Goal: Information Seeking & Learning: Find contact information

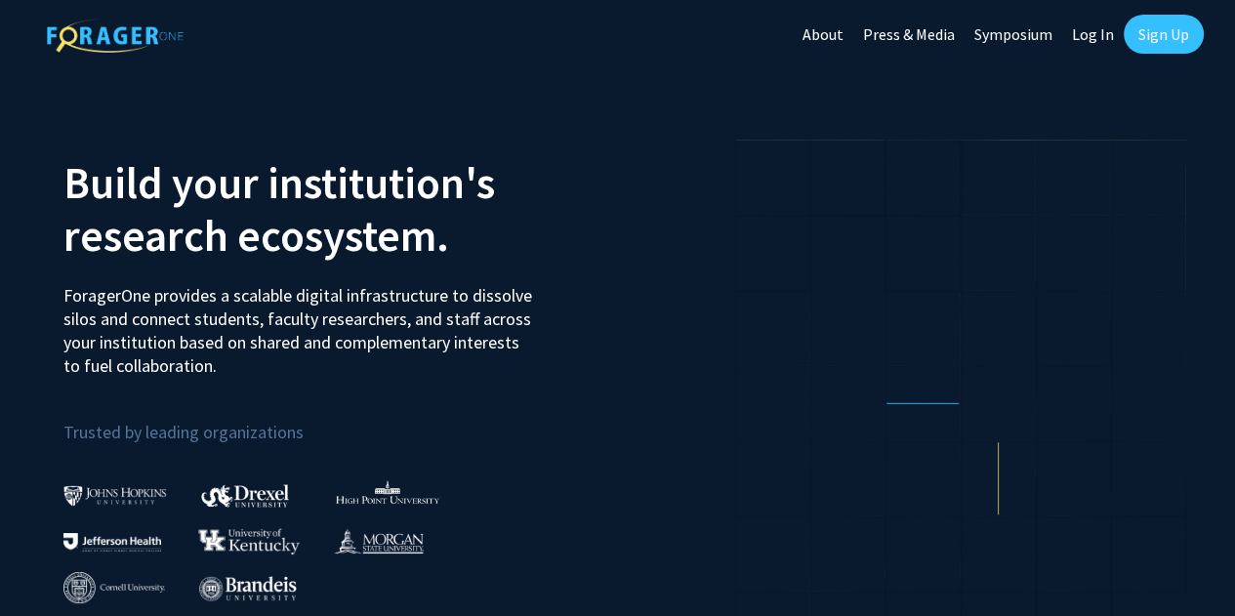
click at [1097, 44] on link "Log In" at bounding box center [1094, 34] width 62 height 68
select select
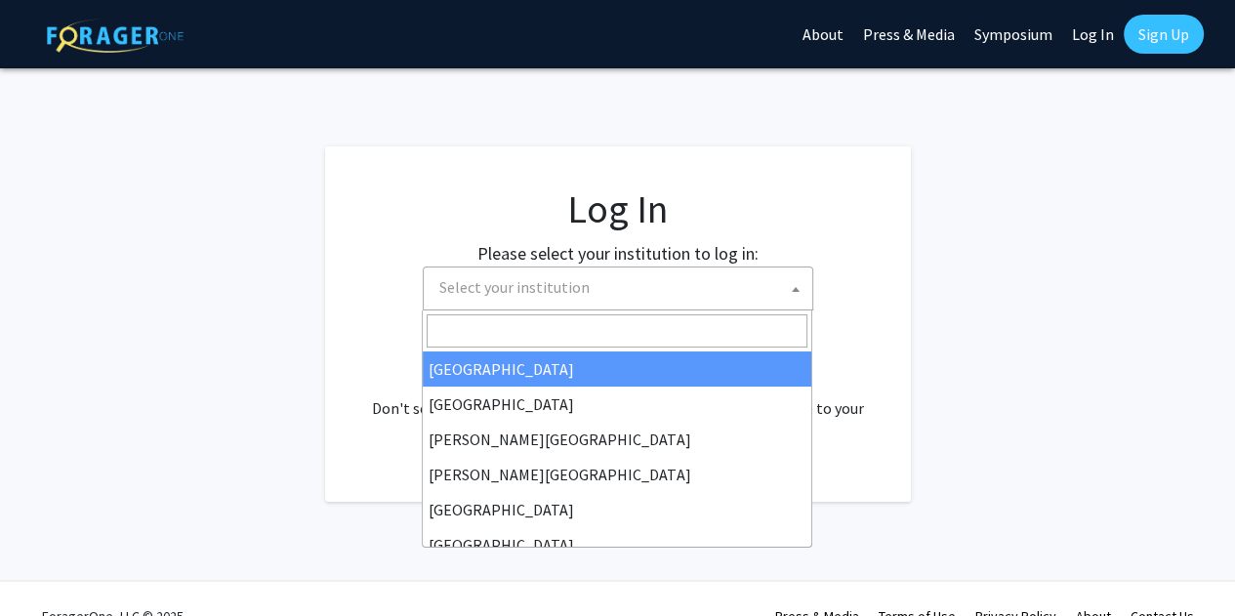
click at [694, 294] on span "Select your institution" at bounding box center [622, 288] width 381 height 40
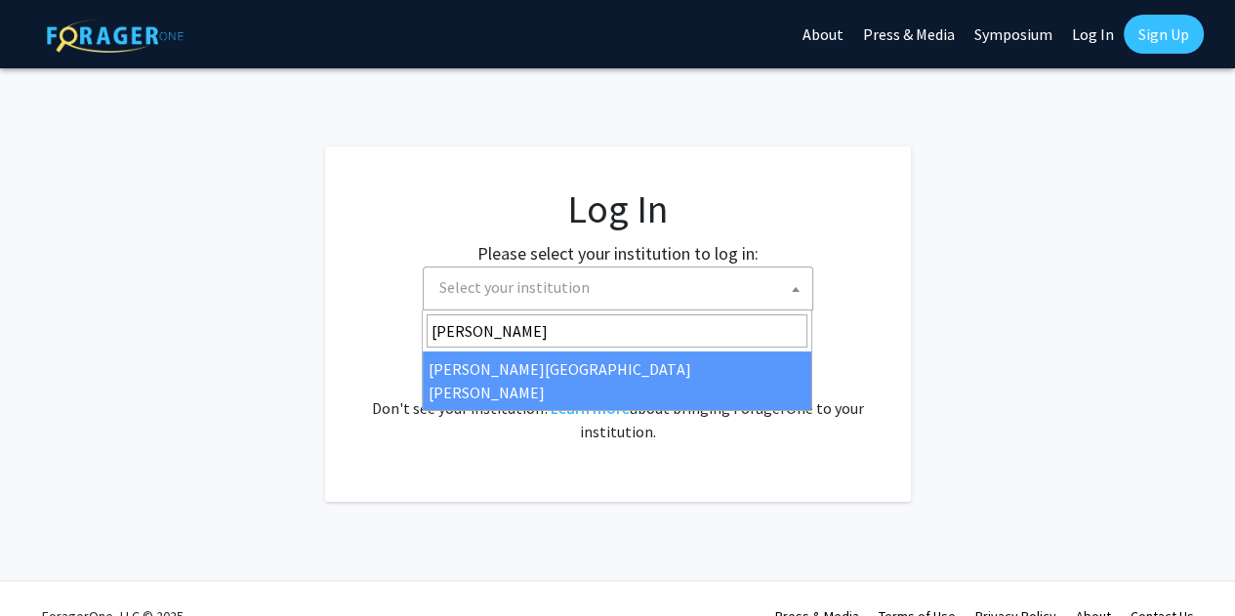
type input "john"
select select "1"
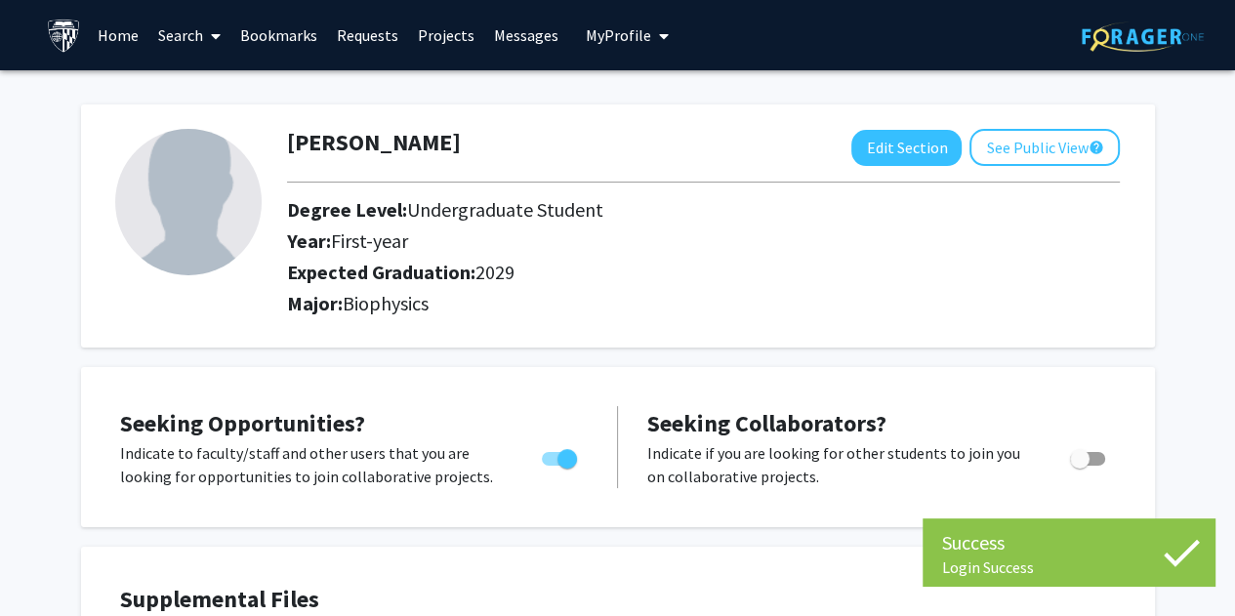
click at [191, 36] on link "Search" at bounding box center [189, 35] width 82 height 68
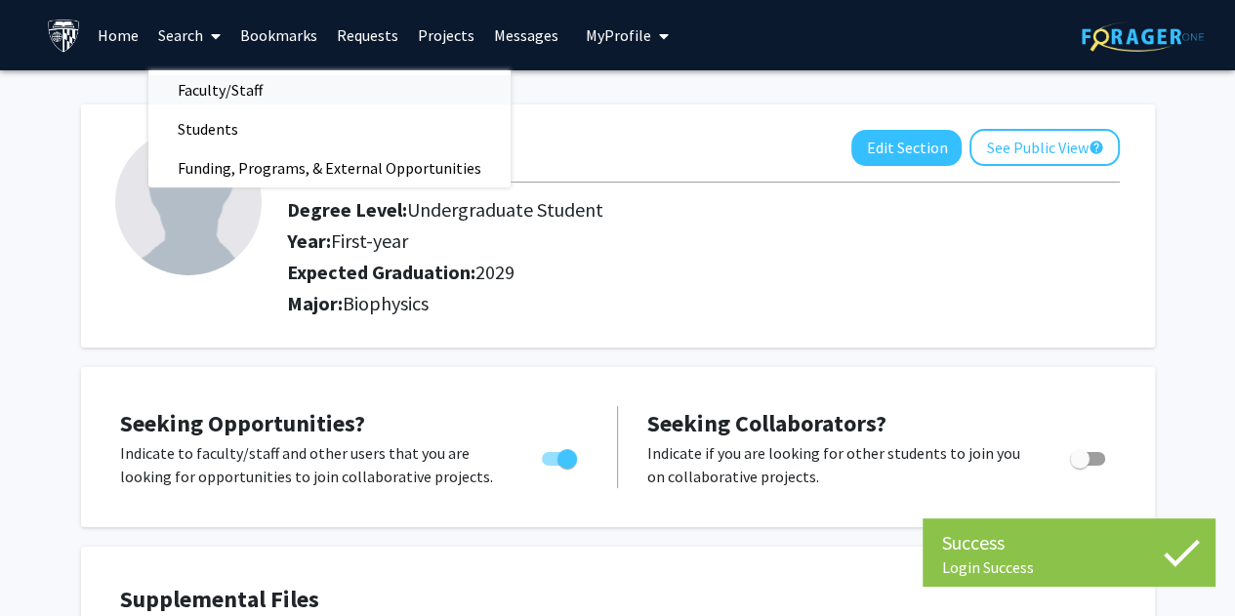
click at [252, 91] on span "Faculty/Staff" at bounding box center [220, 89] width 144 height 39
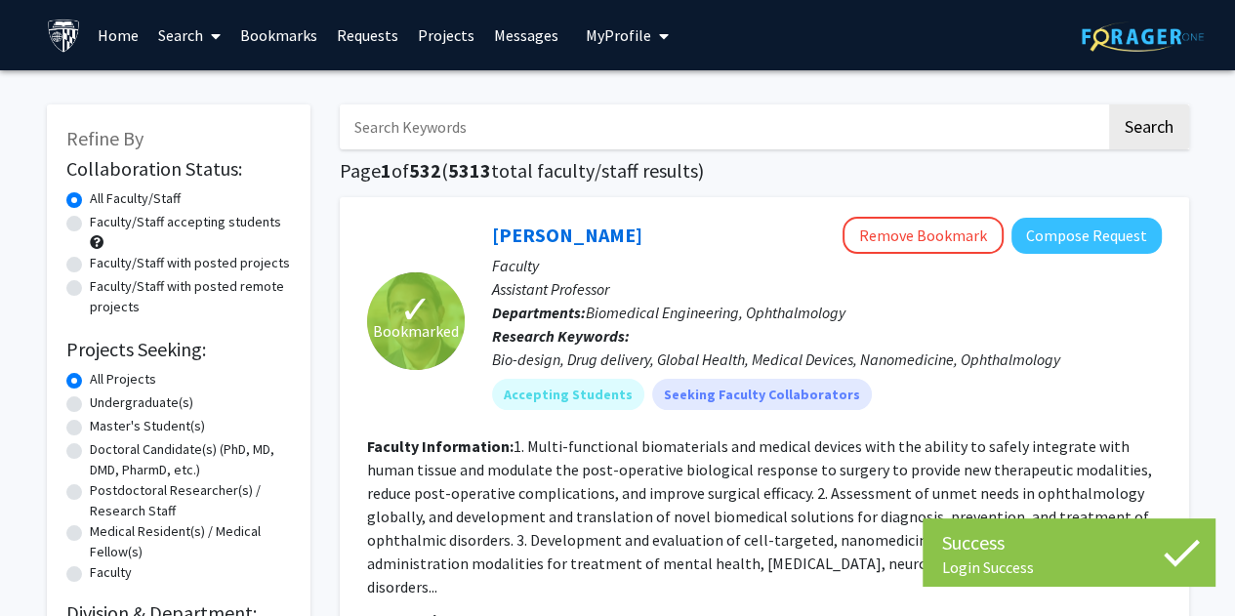
click at [449, 130] on input "Search Keywords" at bounding box center [723, 127] width 767 height 45
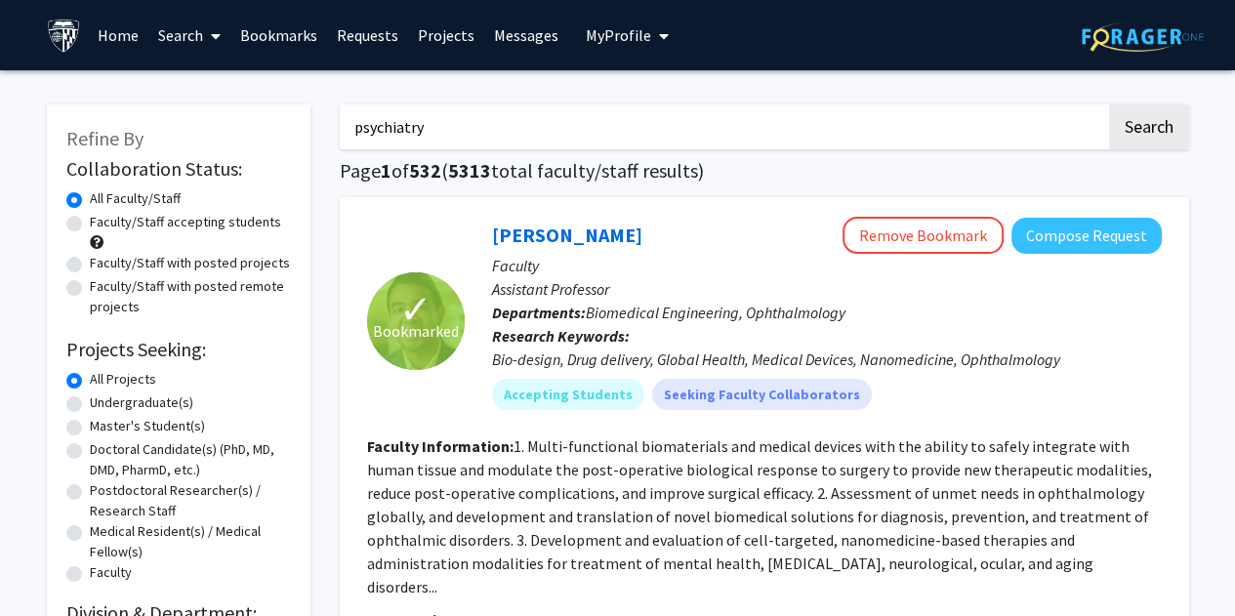
type input "psychiatry"
click at [1109, 105] on button "Search" at bounding box center [1149, 127] width 80 height 45
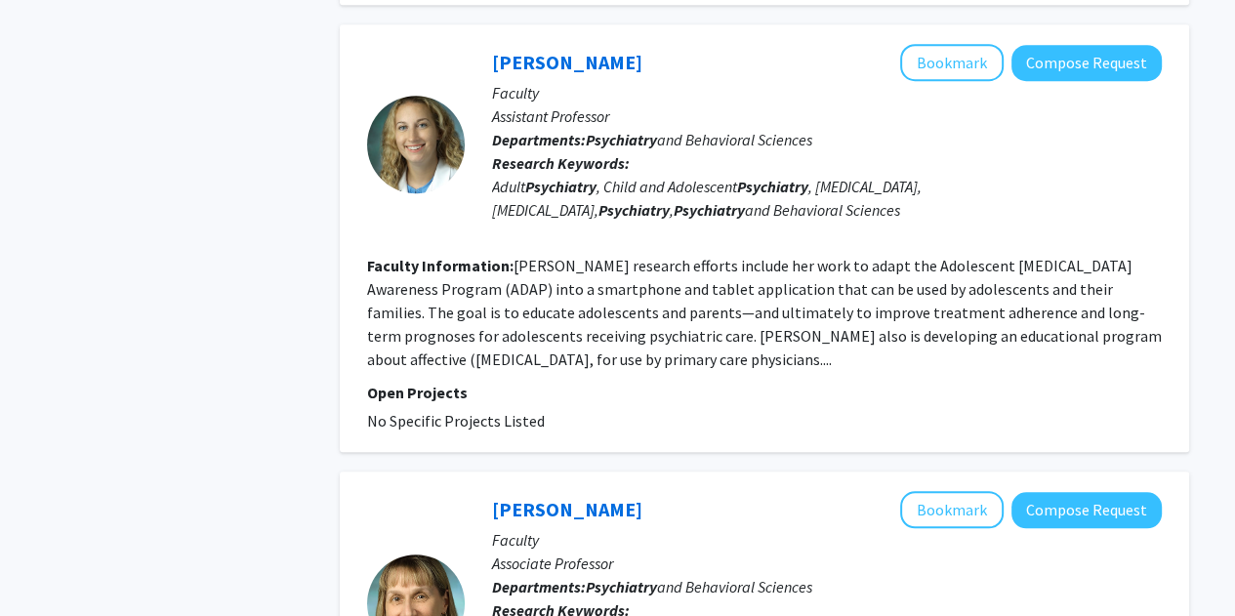
scroll to position [1305, 0]
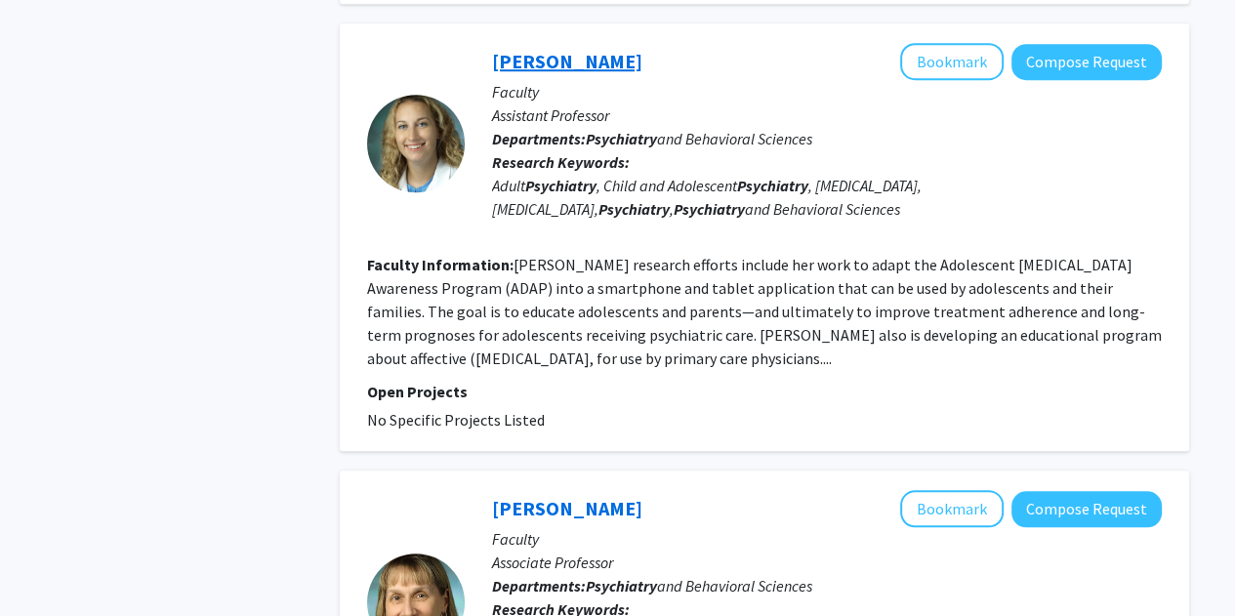
click at [525, 49] on link "Anne Ruble" at bounding box center [567, 61] width 150 height 24
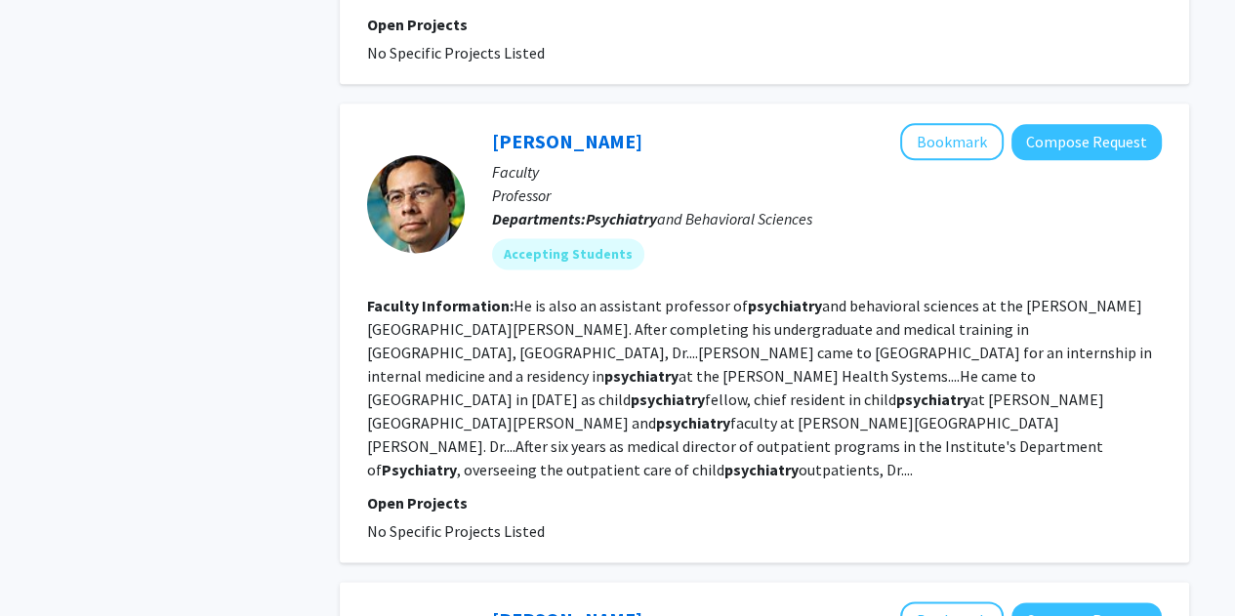
scroll to position [2125, 0]
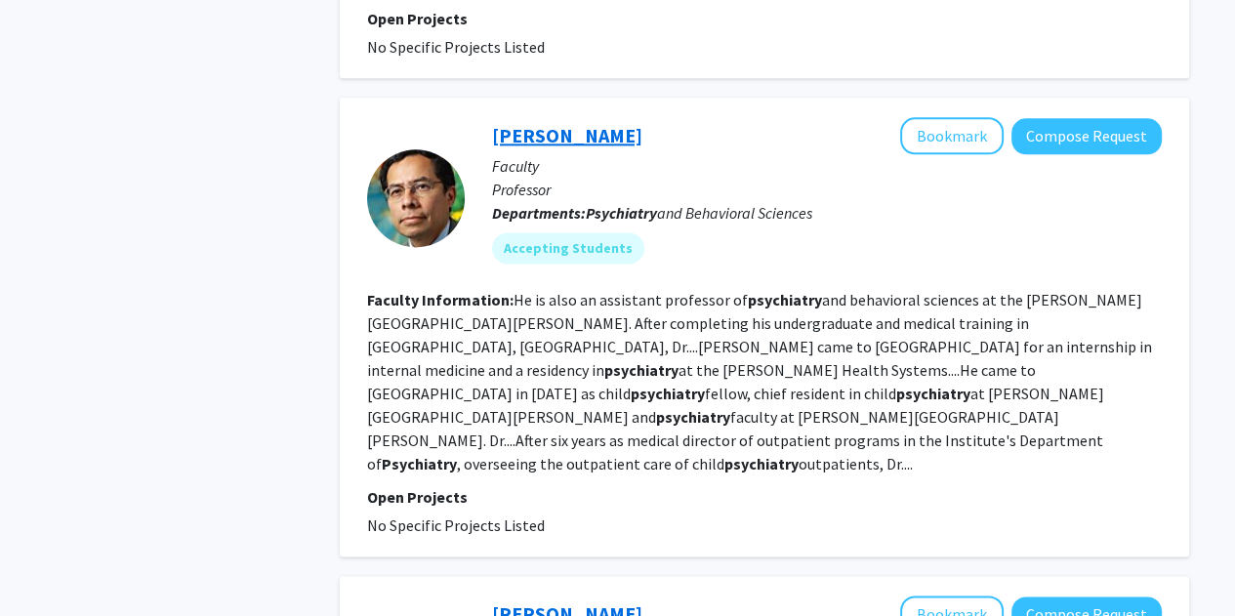
click at [569, 123] on link "[PERSON_NAME]" at bounding box center [567, 135] width 150 height 24
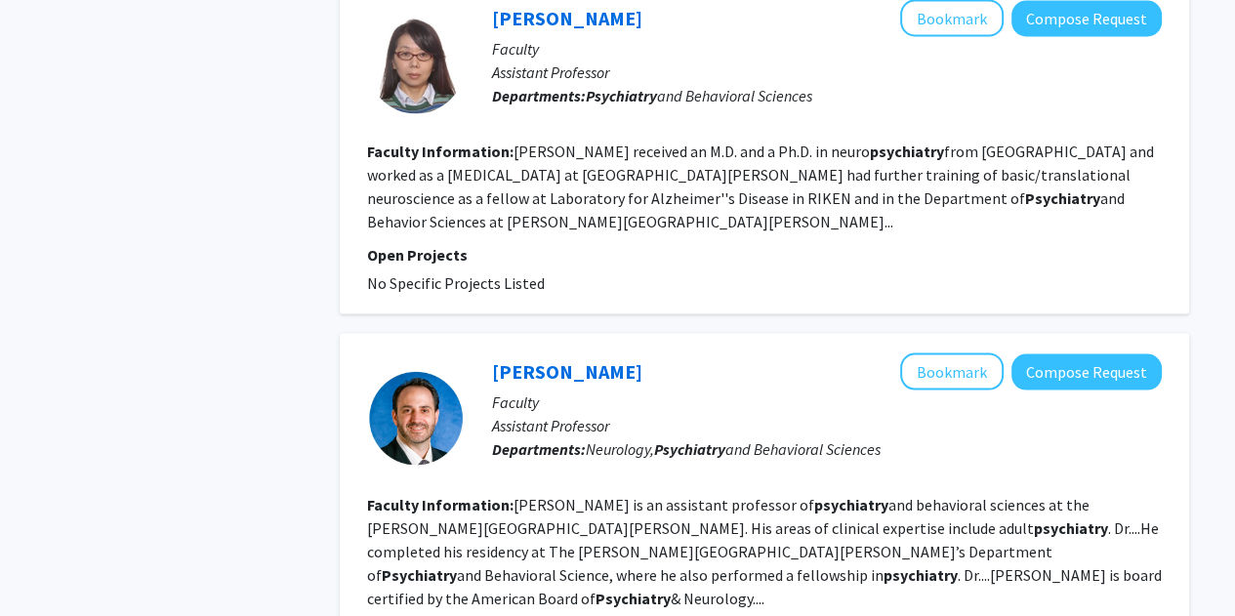
scroll to position [2911, 0]
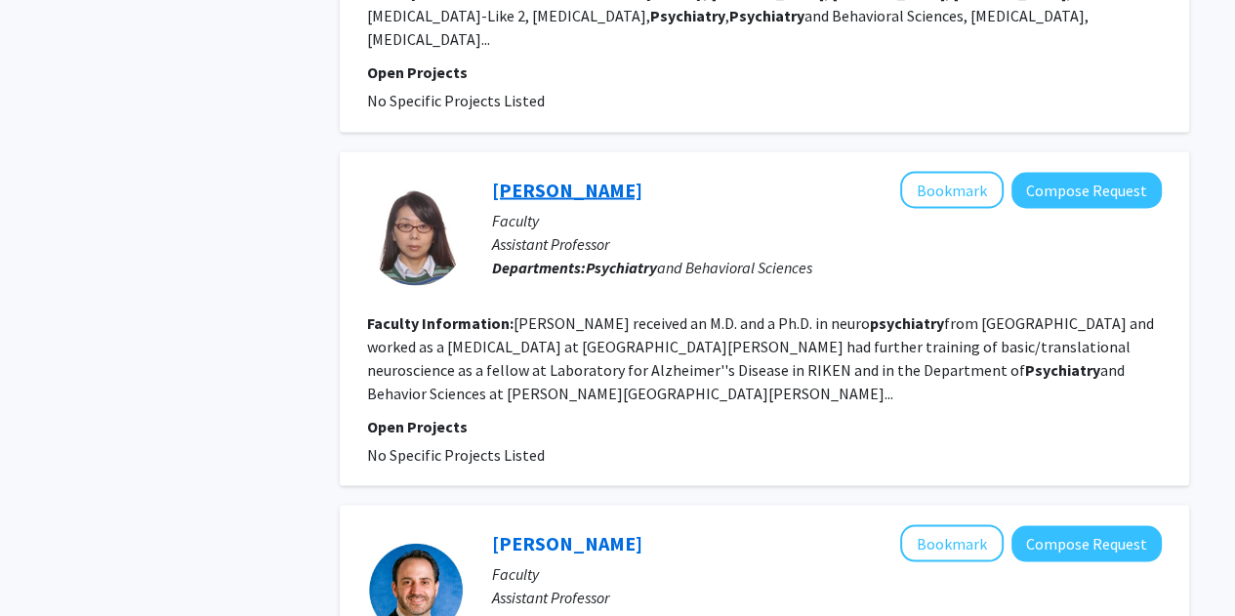
click at [580, 177] on link "Koko Ishizuka" at bounding box center [567, 189] width 150 height 24
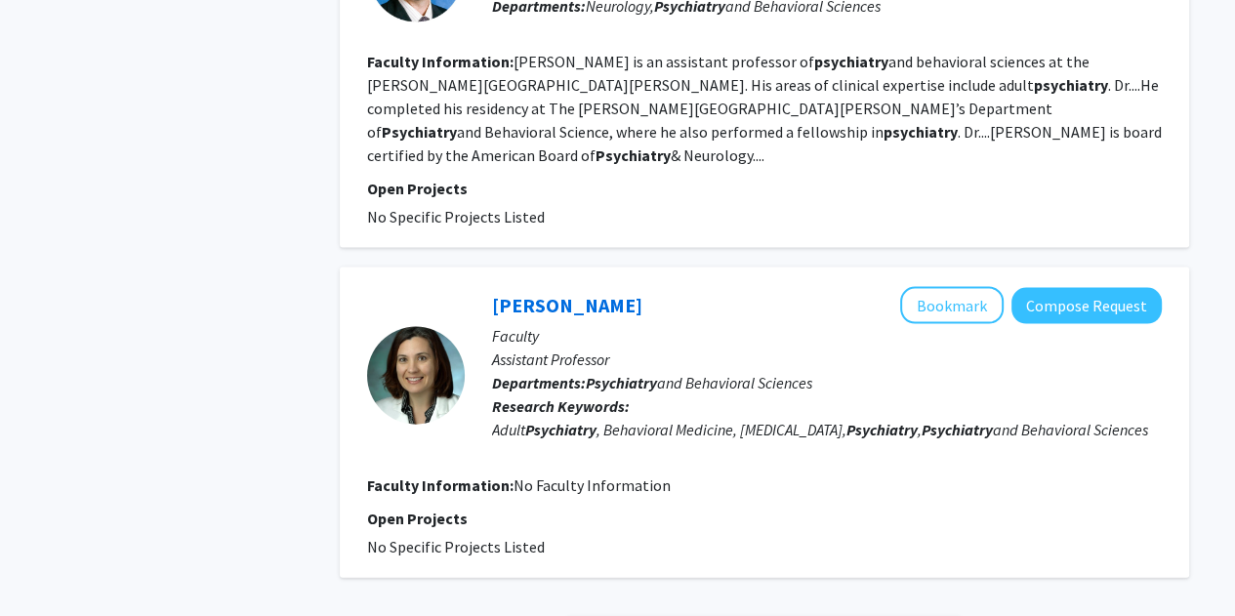
scroll to position [3586, 0]
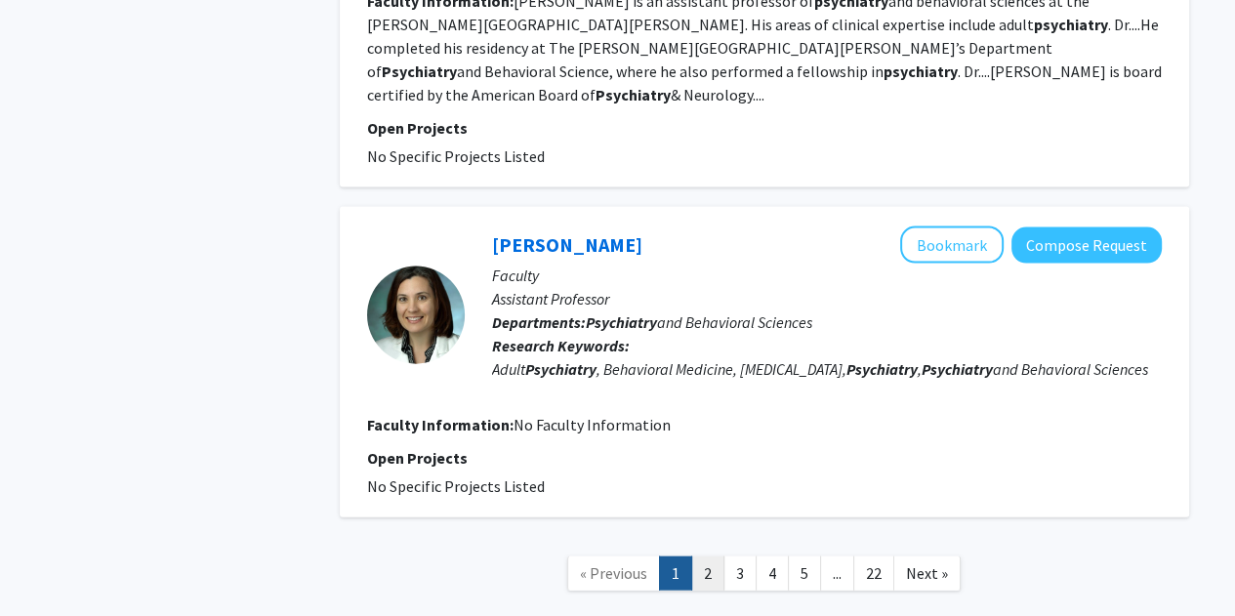
click at [708, 557] on link "2" at bounding box center [707, 574] width 33 height 34
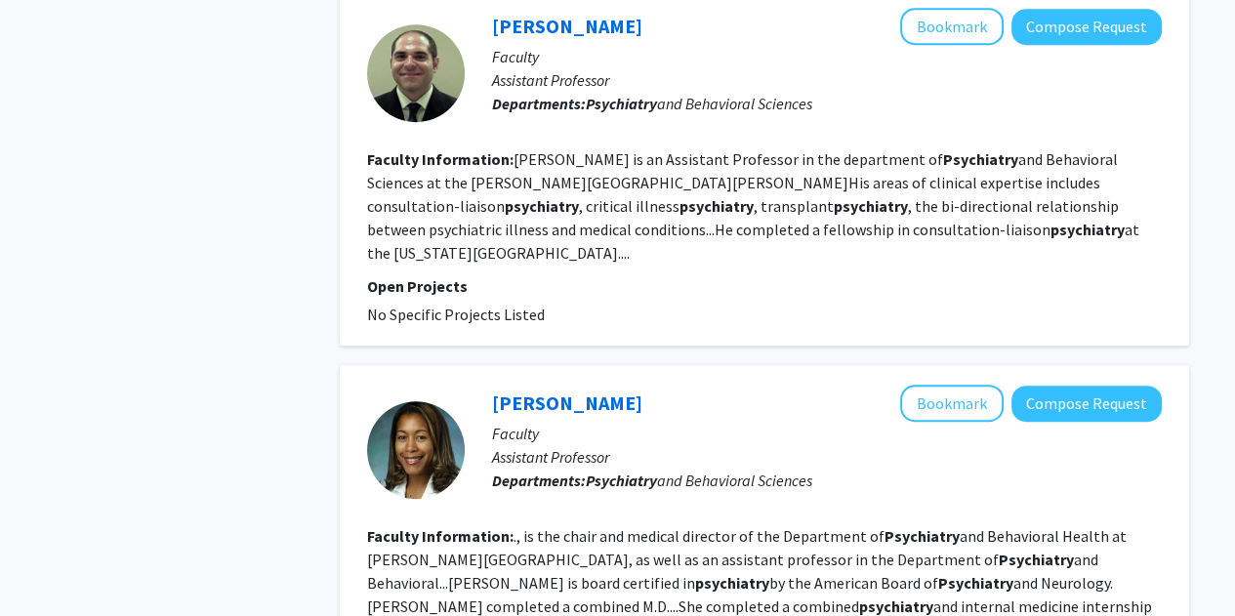
scroll to position [987, 0]
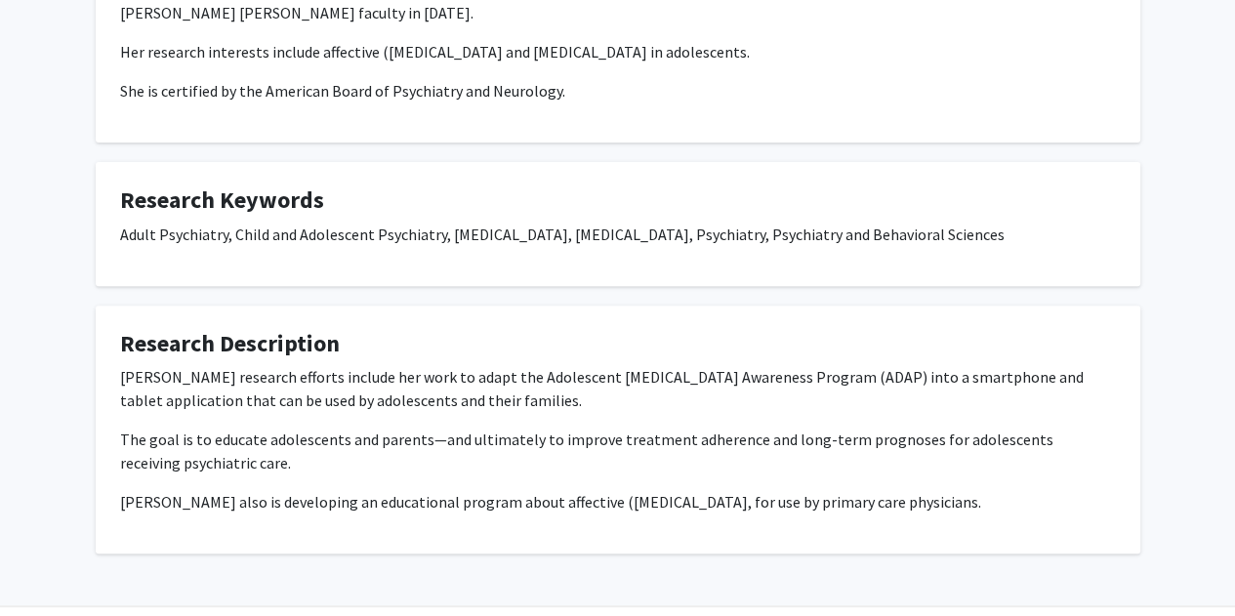
scroll to position [552, 0]
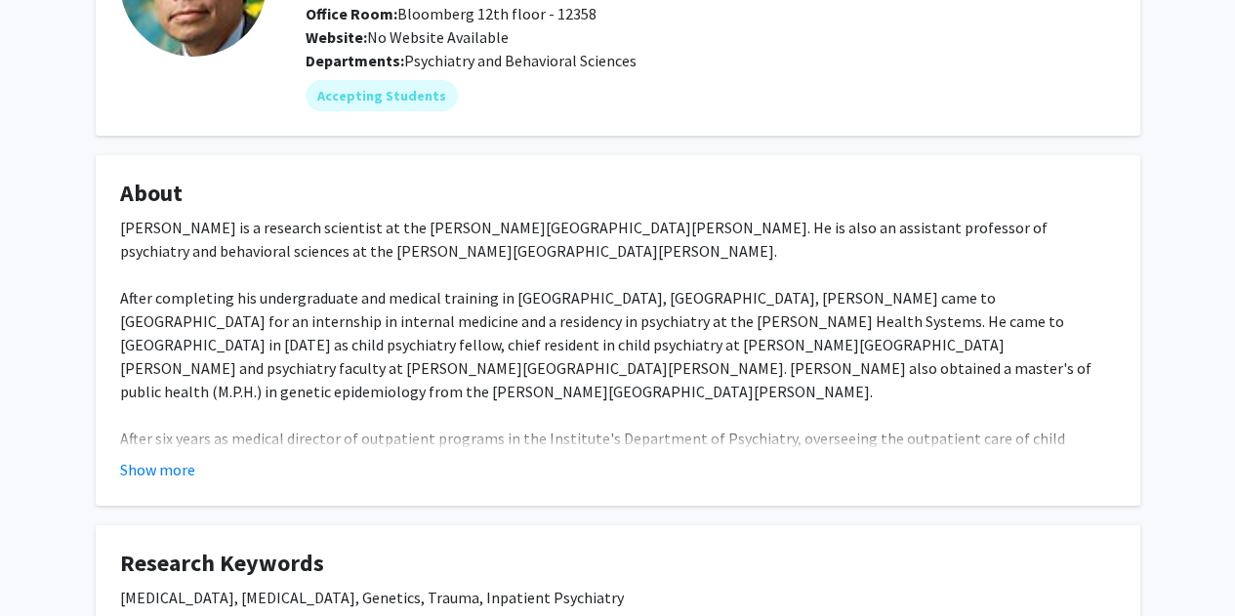
scroll to position [202, 0]
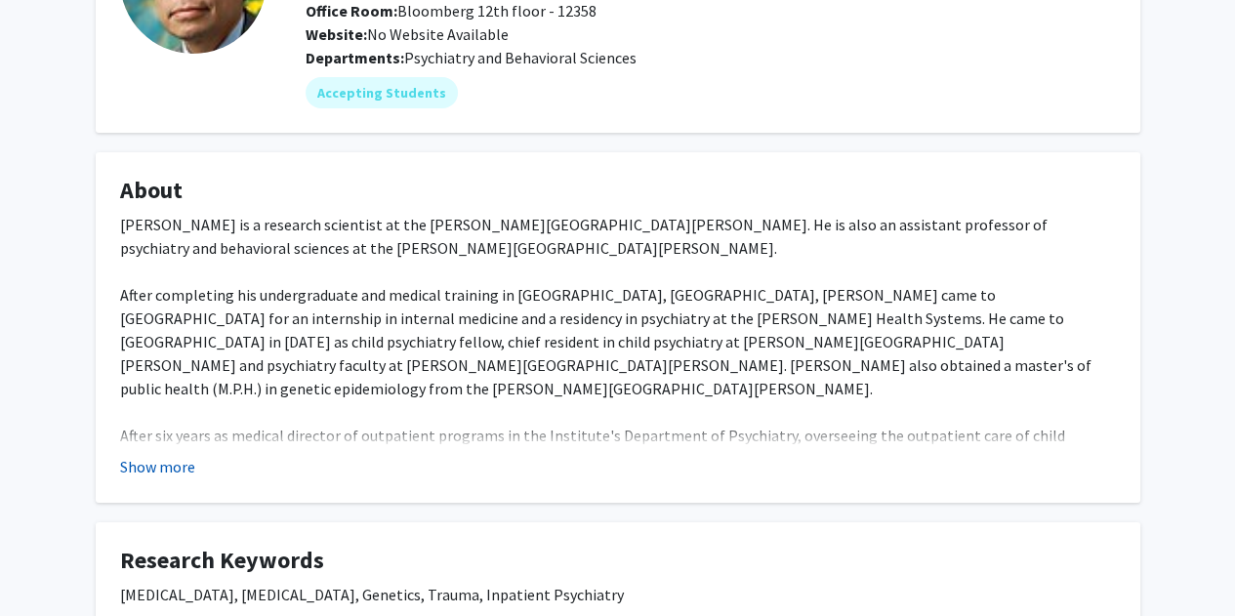
click at [168, 462] on button "Show more" at bounding box center [157, 466] width 75 height 23
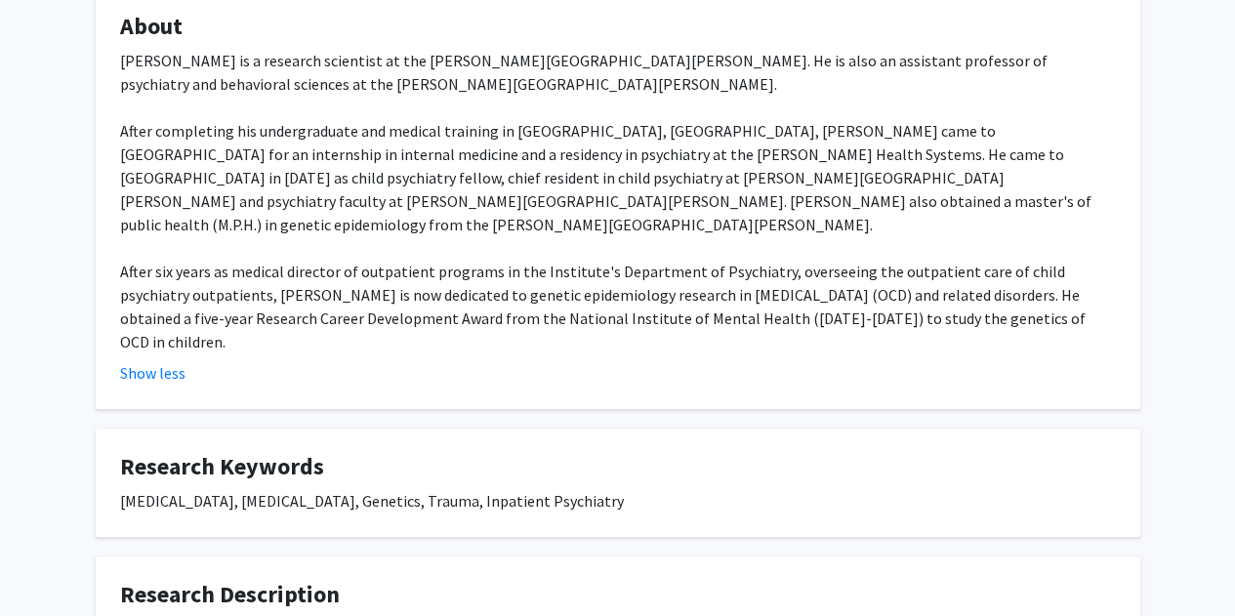
scroll to position [0, 0]
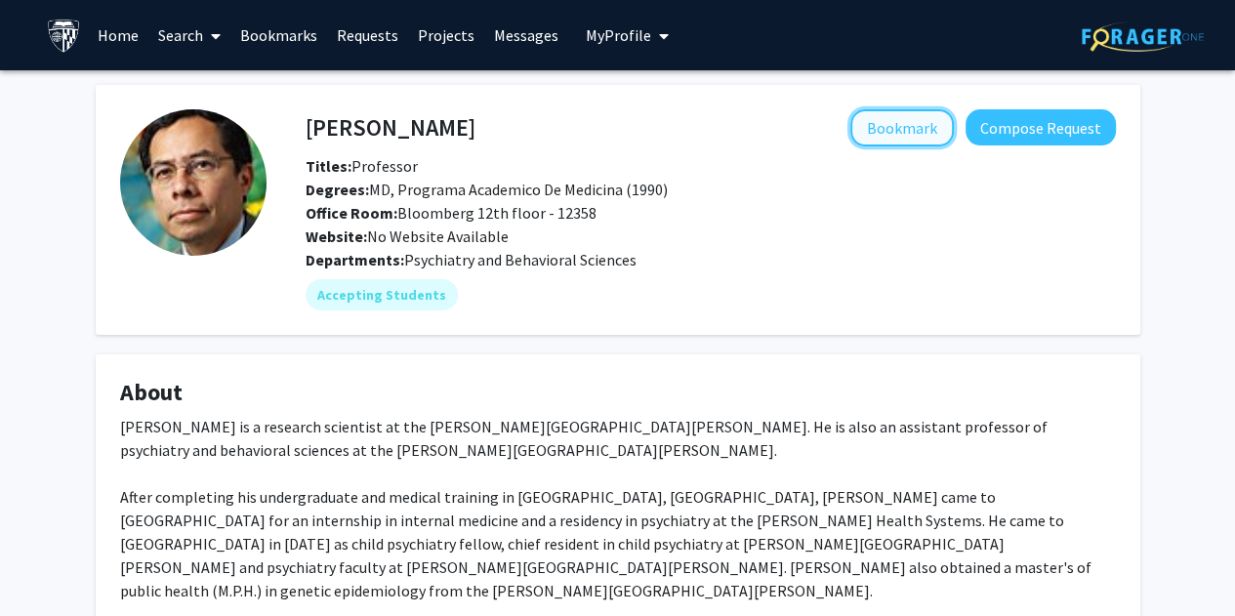
click at [875, 120] on button "Bookmark" at bounding box center [903, 127] width 104 height 37
click at [381, 118] on h4 "[PERSON_NAME]" at bounding box center [391, 127] width 170 height 36
click at [341, 127] on h4 "[PERSON_NAME]" at bounding box center [391, 127] width 170 height 36
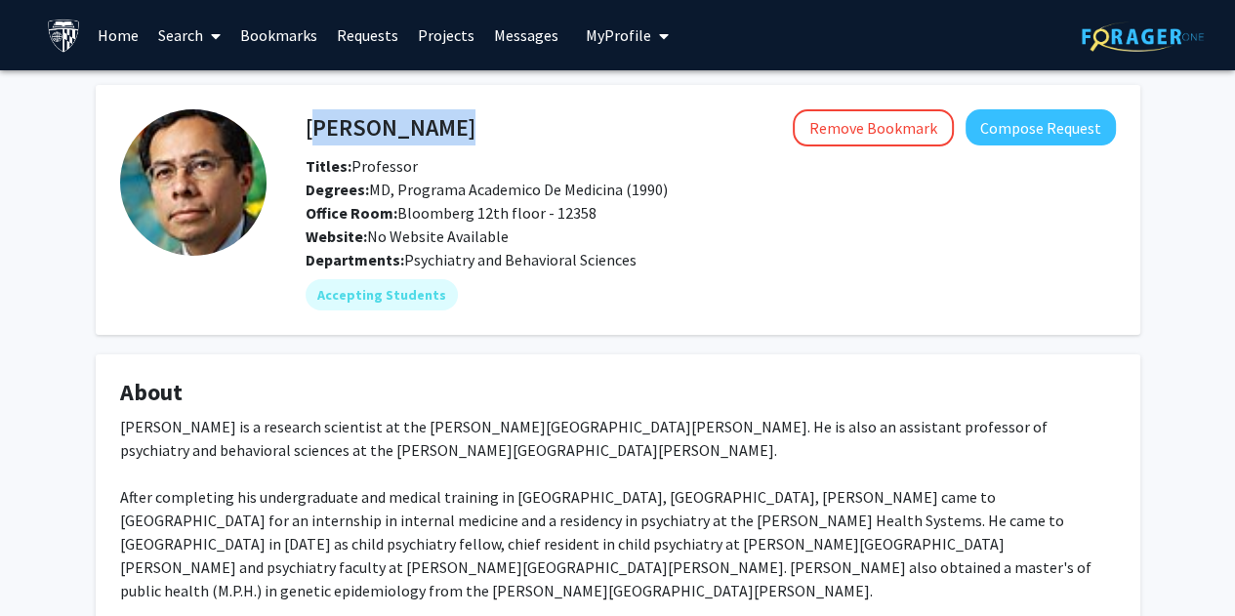
drag, startPoint x: 341, startPoint y: 127, endPoint x: 400, endPoint y: 127, distance: 59.6
click at [400, 127] on h4 "[PERSON_NAME]" at bounding box center [391, 127] width 170 height 36
copy h4 "[PERSON_NAME]"
